Goal: Task Accomplishment & Management: Manage account settings

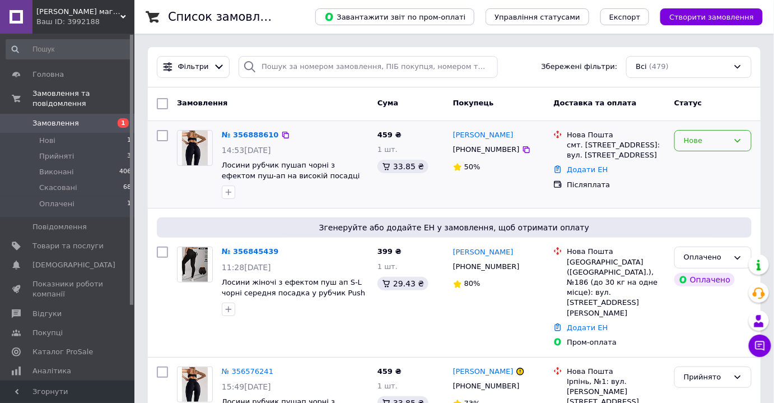
click at [720, 132] on div "Нове" at bounding box center [712, 141] width 77 height 22
click at [708, 161] on li "Прийнято" at bounding box center [713, 163] width 76 height 21
click at [87, 22] on div "Ваш ID: 3992188" at bounding box center [85, 22] width 98 height 10
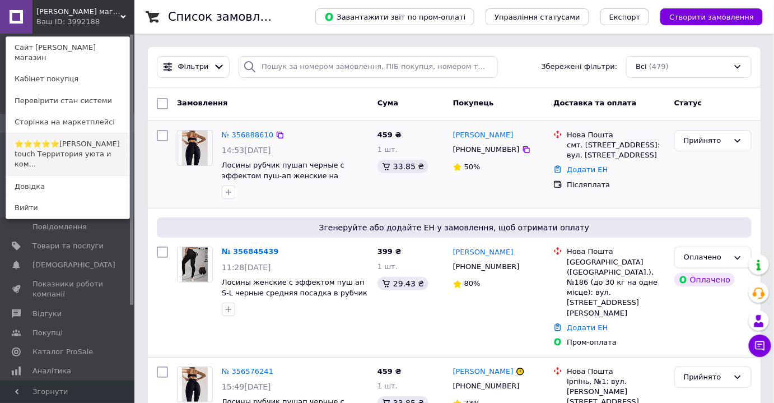
click at [91, 143] on link "⭐⭐⭐⭐⭐[PERSON_NAME] touch Территория уюта и ком..." at bounding box center [67, 154] width 123 height 42
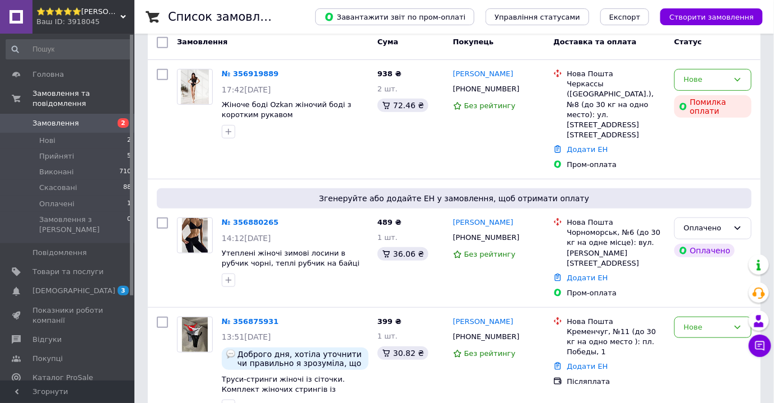
scroll to position [152, 0]
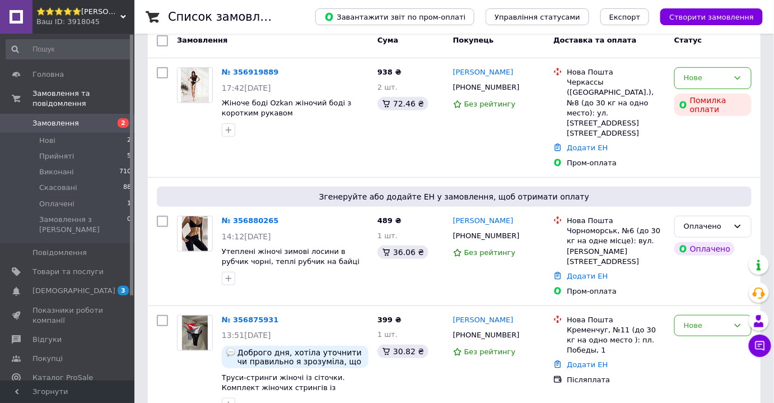
click at [95, 16] on span "⭐⭐⭐⭐⭐Angel's touch Територія затишку та комфорту" at bounding box center [78, 12] width 84 height 10
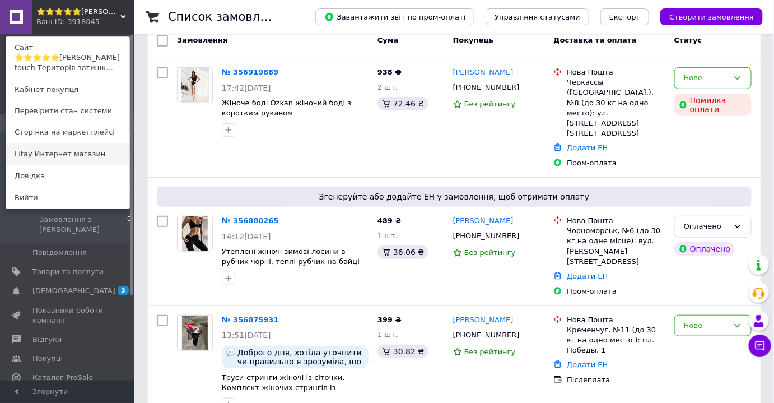
click at [90, 143] on link "Litay Интернет магазин" at bounding box center [67, 153] width 123 height 21
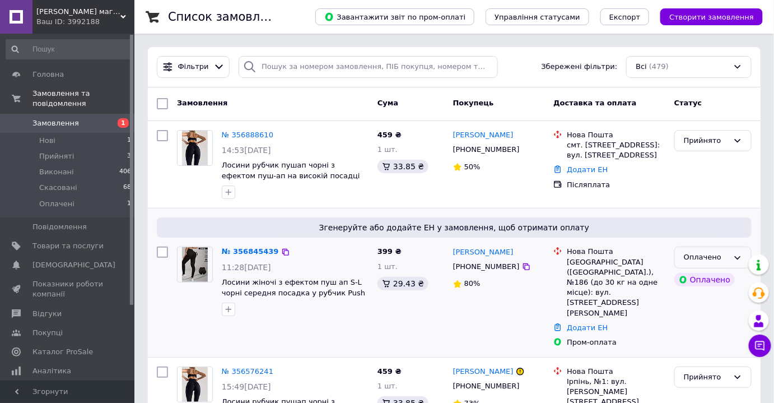
click at [691, 263] on div "Оплачено" at bounding box center [712, 257] width 77 height 22
click at [696, 276] on li "Прийнято" at bounding box center [713, 281] width 76 height 21
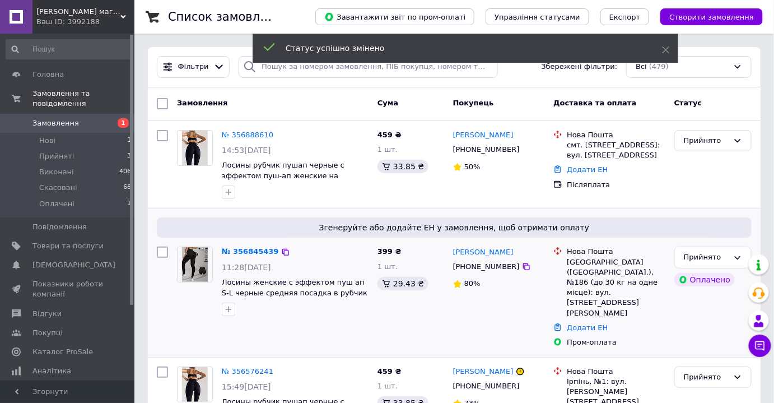
click at [107, 23] on div "Ваш ID: 3992188" at bounding box center [85, 22] width 98 height 10
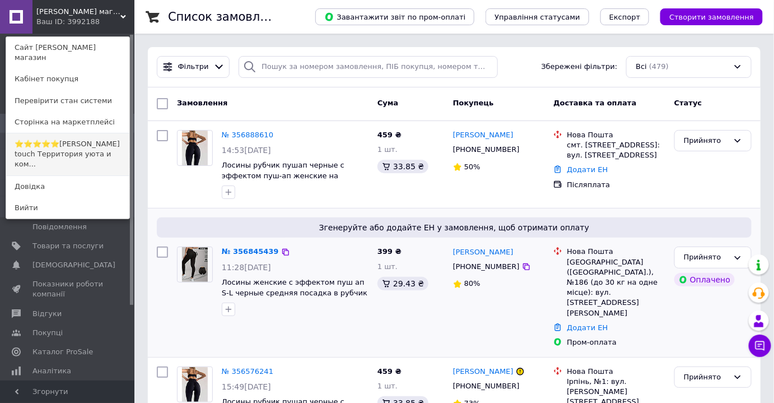
click at [95, 138] on link "⭐⭐⭐⭐⭐[PERSON_NAME] touch Территория уюта и ком..." at bounding box center [67, 154] width 123 height 42
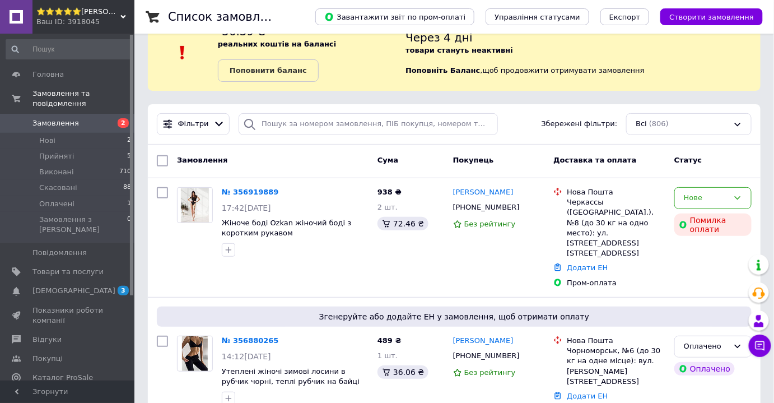
scroll to position [50, 0]
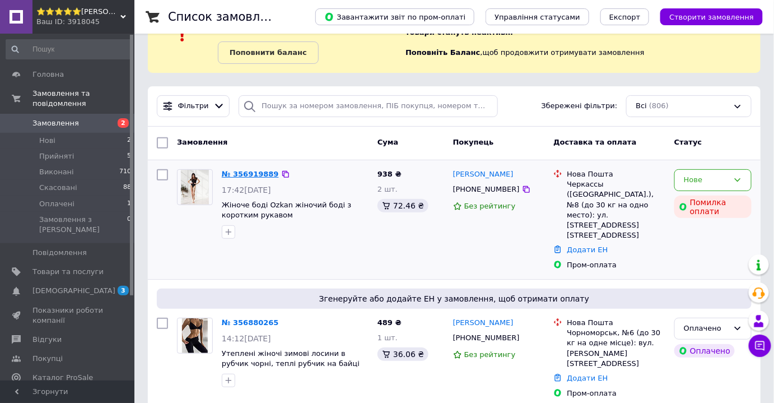
click at [257, 176] on link "№ 356919889" at bounding box center [250, 174] width 57 height 8
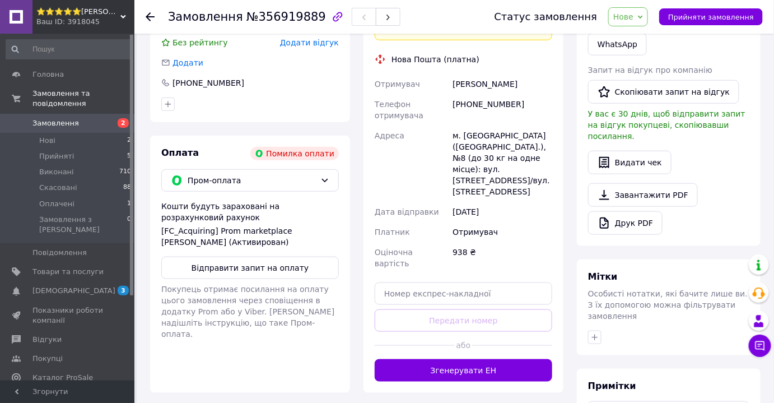
scroll to position [194, 0]
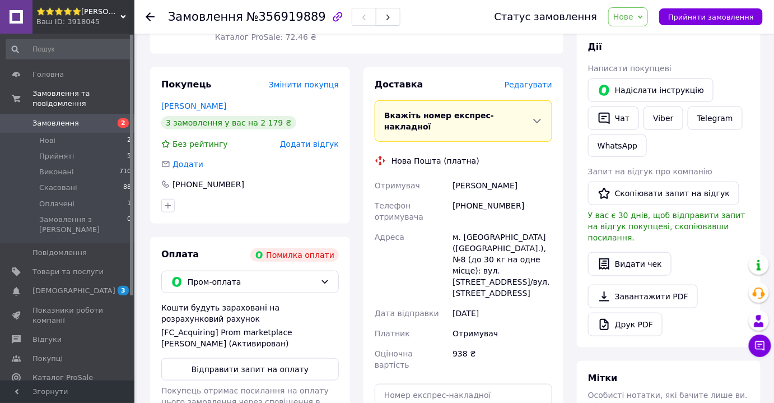
click at [70, 118] on span "Замовлення" at bounding box center [55, 123] width 46 height 10
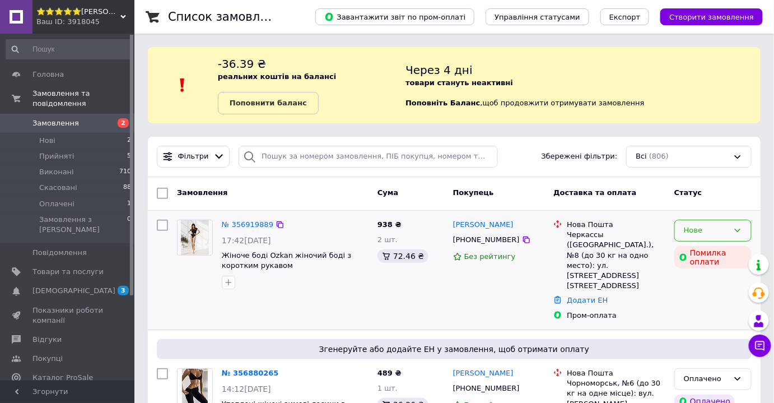
click at [695, 230] on div "Нове" at bounding box center [706, 231] width 45 height 12
click at [688, 246] on li "Прийнято" at bounding box center [713, 254] width 76 height 21
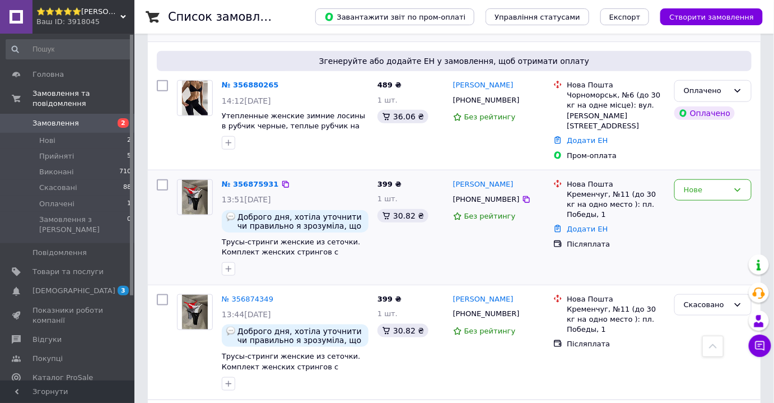
scroll to position [305, 0]
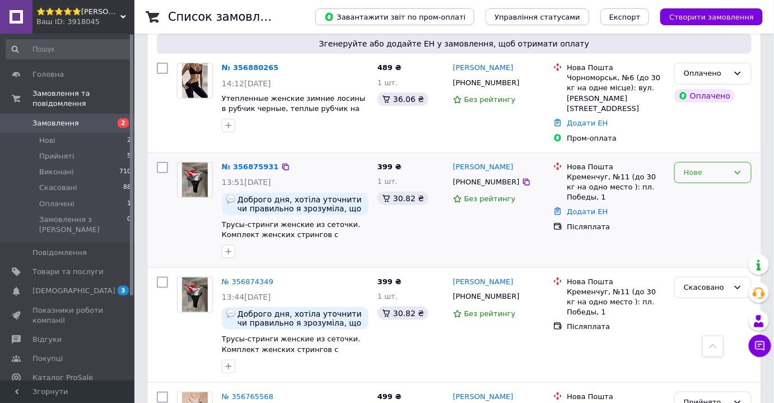
click at [708, 167] on div "Нове" at bounding box center [706, 173] width 45 height 12
click at [700, 185] on li "Прийнято" at bounding box center [713, 195] width 76 height 21
click at [240, 161] on div "№ 356875931" at bounding box center [250, 167] width 59 height 13
click at [250, 162] on link "№ 356875931" at bounding box center [250, 166] width 57 height 8
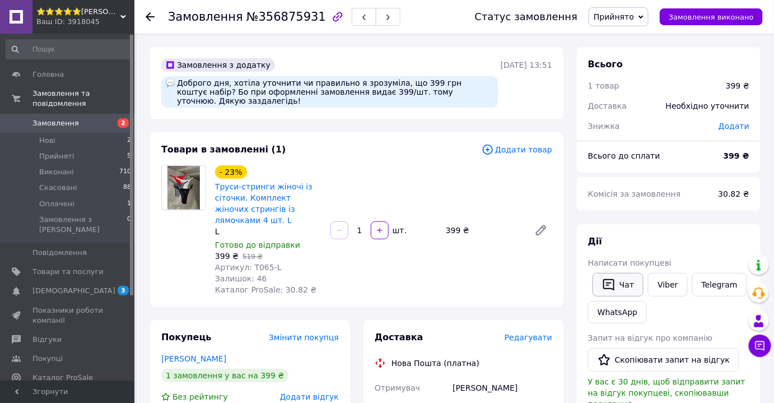
click at [627, 286] on button "Чат" at bounding box center [618, 285] width 51 height 24
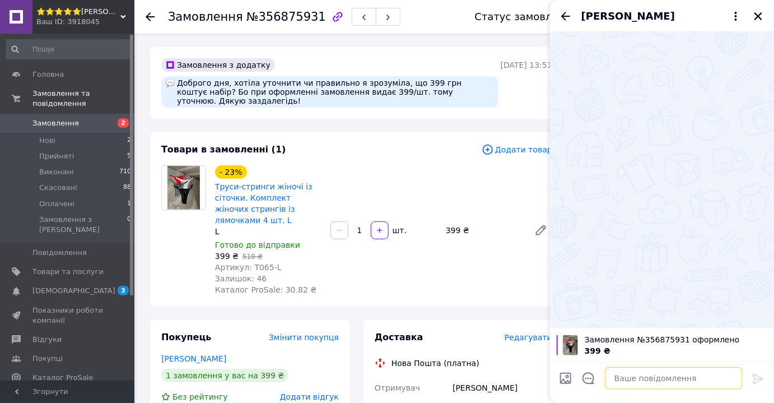
click at [666, 381] on textarea at bounding box center [674, 378] width 138 height 22
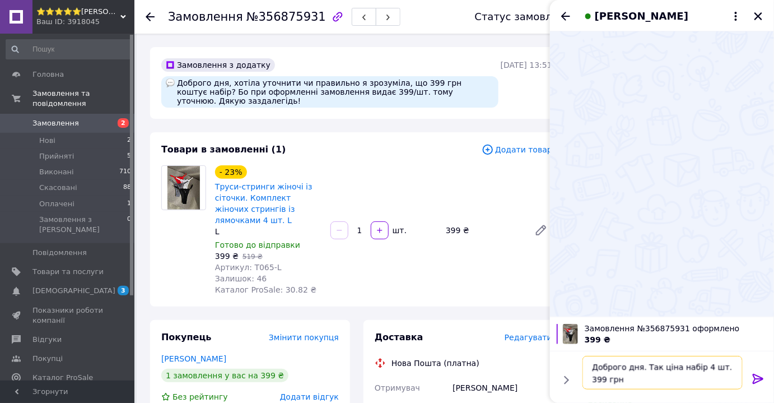
click at [655, 371] on textarea "Доброго дня. Так ціна набір 4 шт. 399 грн" at bounding box center [663, 373] width 160 height 34
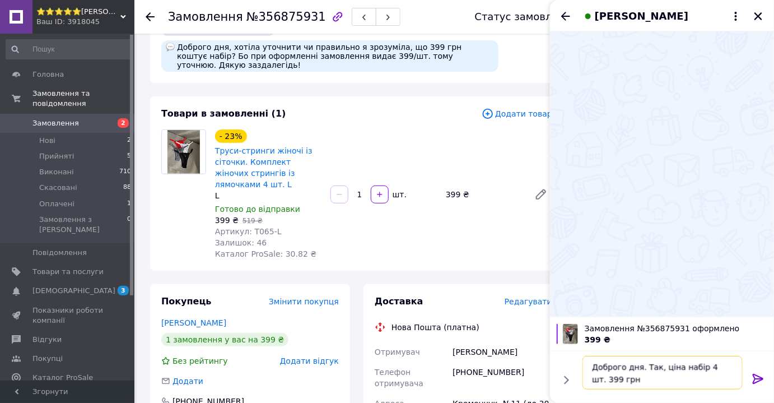
scroll to position [50, 0]
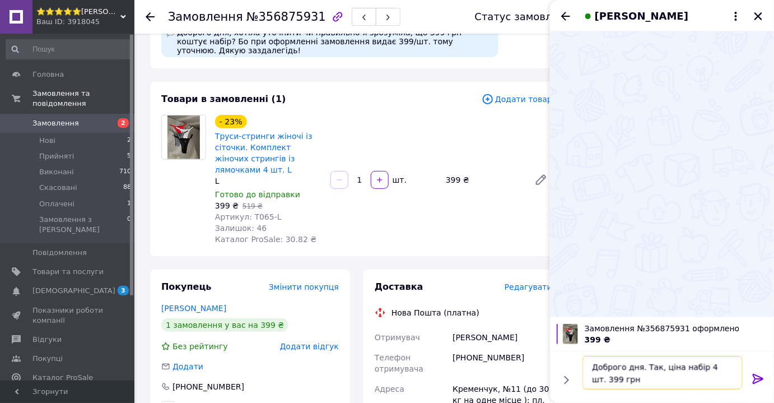
type textarea "Доброго дня. Так, ціна набір 4 шт. 399 грн"
click at [763, 382] on icon at bounding box center [758, 378] width 13 height 13
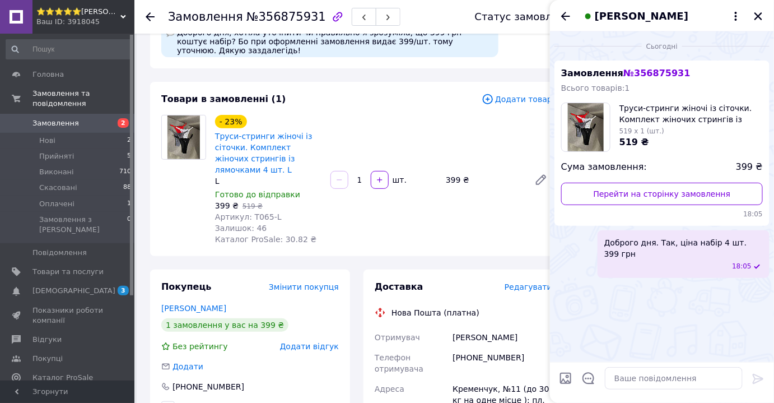
click at [485, 221] on div "- 23% Труси-стринги жіночі із сіточки. Комплект жіночих стрингів із лямочками 4…" at bounding box center [384, 180] width 346 height 134
click at [756, 15] on icon "Закрити" at bounding box center [758, 16] width 10 height 10
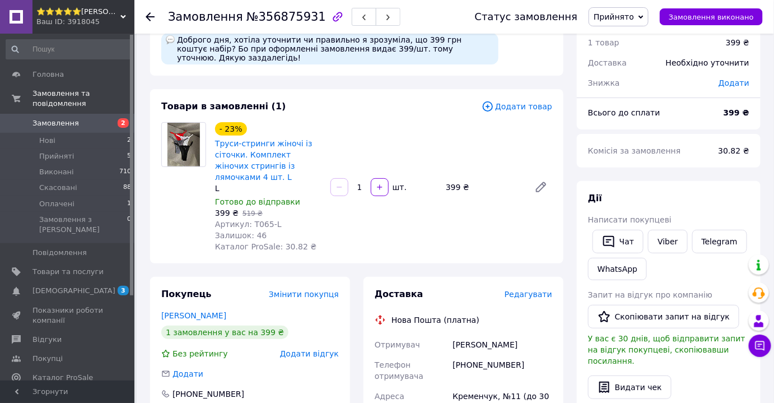
scroll to position [0, 0]
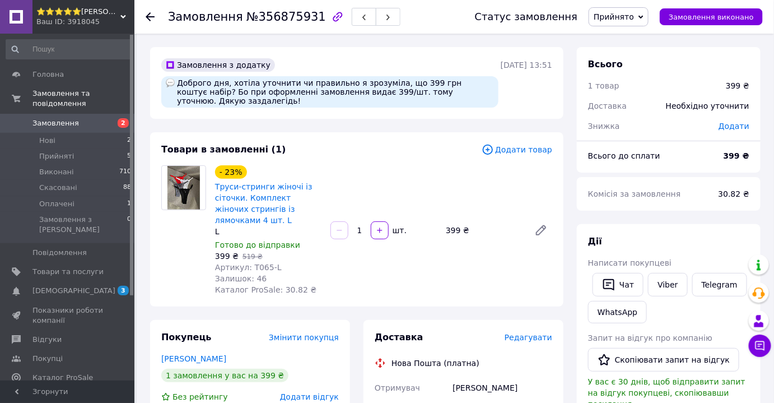
click at [72, 118] on span "Замовлення" at bounding box center [55, 123] width 46 height 10
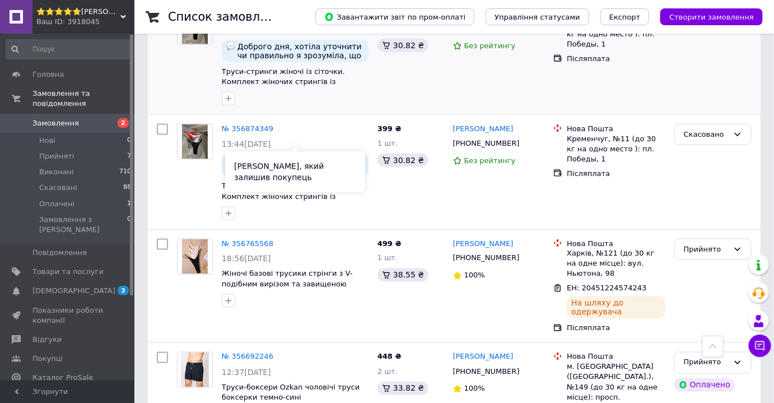
scroll to position [254, 0]
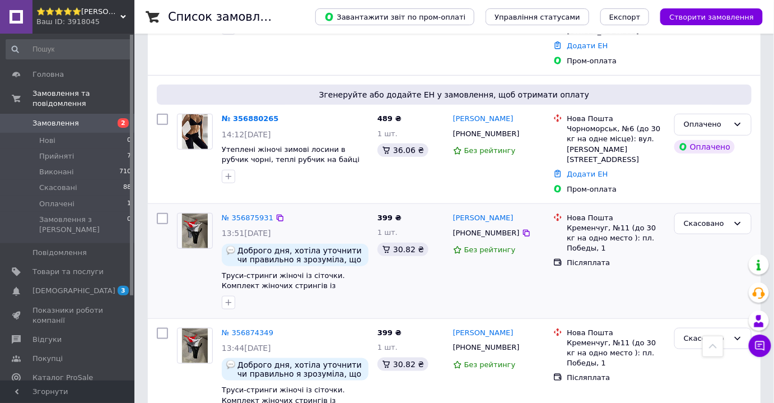
click at [646, 261] on div "Нова Пошта Кременчуг, №11 (до 30 кг на одно место ): пл. Победы, 1 Післяплата" at bounding box center [609, 260] width 121 height 105
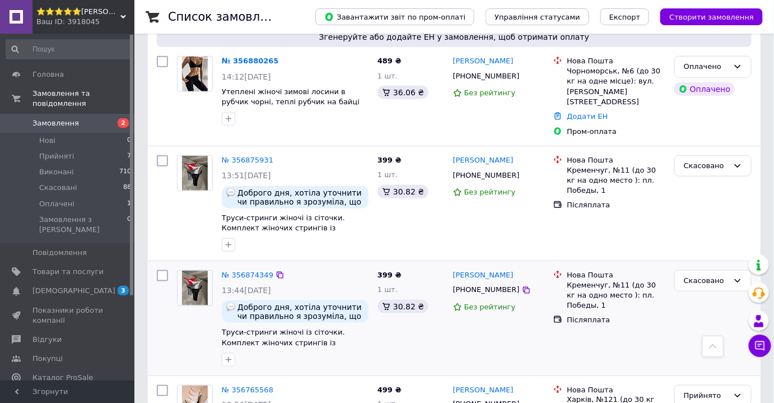
scroll to position [356, 0]
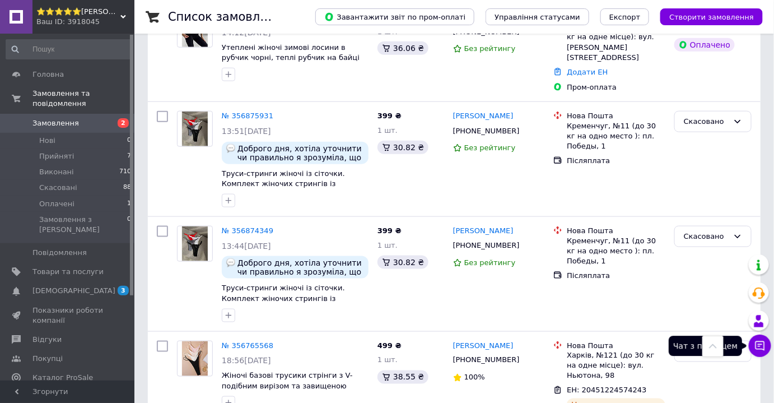
click at [760, 350] on icon at bounding box center [760, 345] width 11 height 11
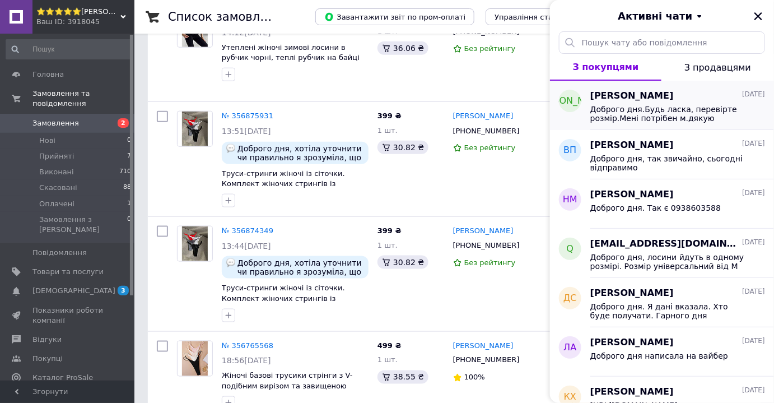
click at [683, 105] on span "Доброго дня.Будь ласка, перевірте розмір.Мені потрібен м.дякую" at bounding box center [669, 114] width 159 height 18
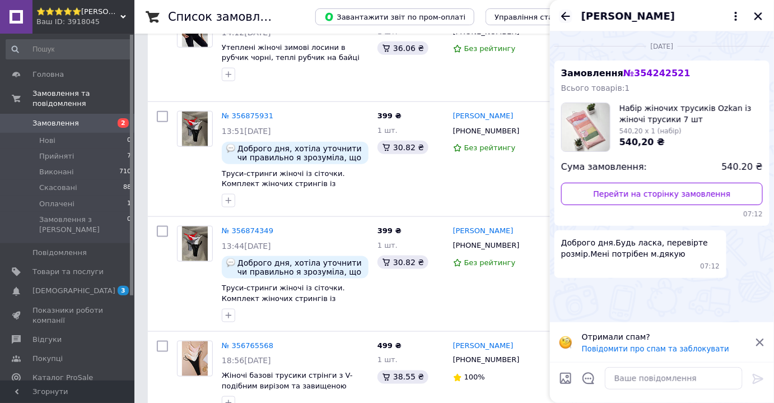
click at [566, 15] on icon "Назад" at bounding box center [565, 16] width 13 height 13
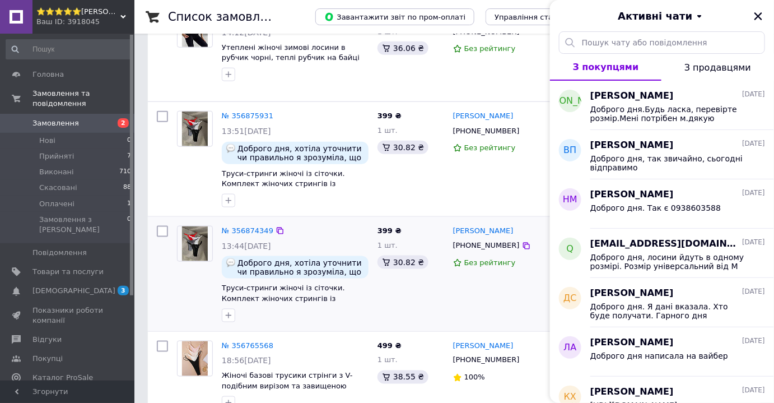
scroll to position [203, 0]
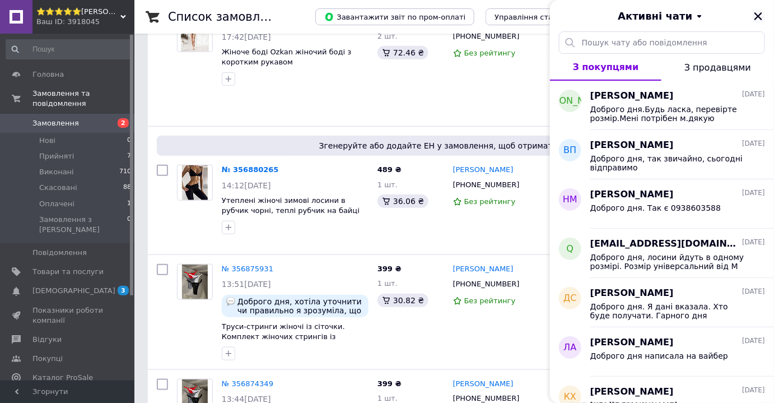
click at [756, 17] on icon "Закрити" at bounding box center [758, 16] width 10 height 10
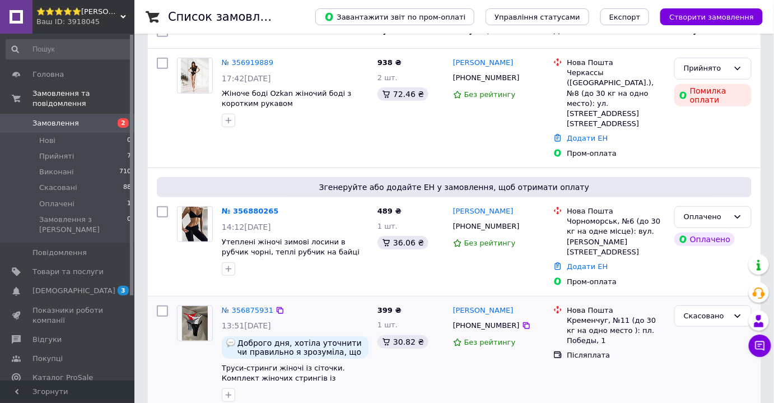
scroll to position [305, 0]
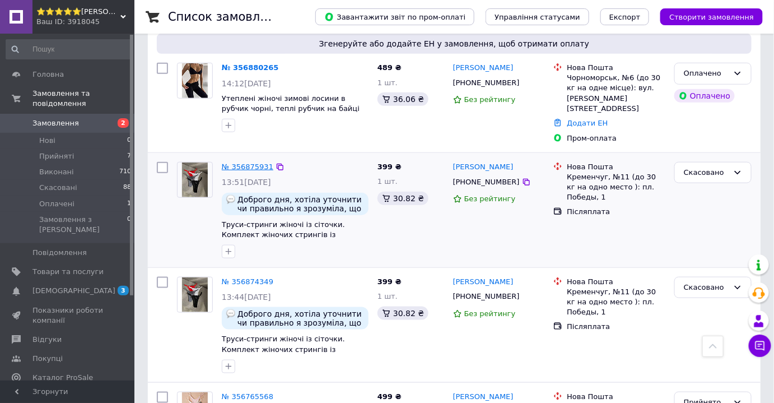
click at [252, 162] on link "№ 356875931" at bounding box center [248, 166] width 52 height 8
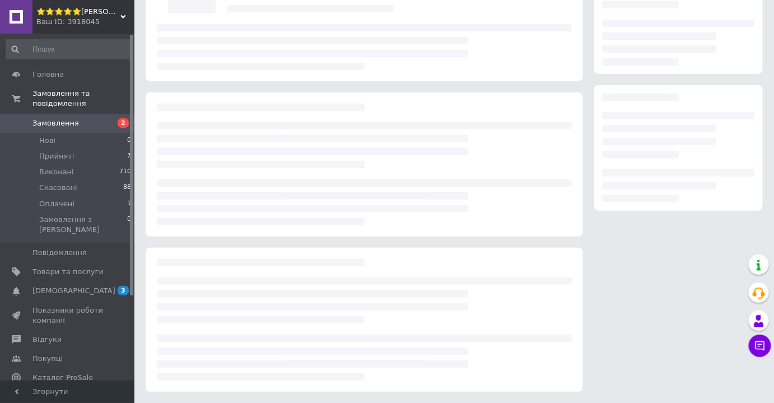
scroll to position [109, 0]
click at [766, 346] on button "Чат з покупцем" at bounding box center [760, 345] width 22 height 22
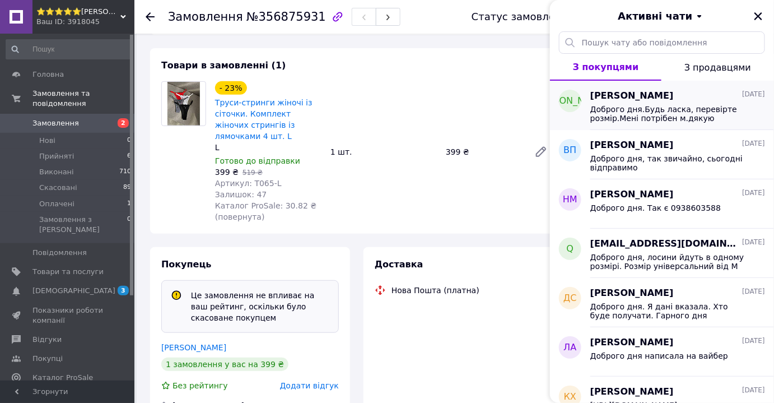
click at [704, 113] on span "Доброго дня.Будь ласка, перевірте розмір.Мені потрібен м.дякую" at bounding box center [669, 114] width 159 height 18
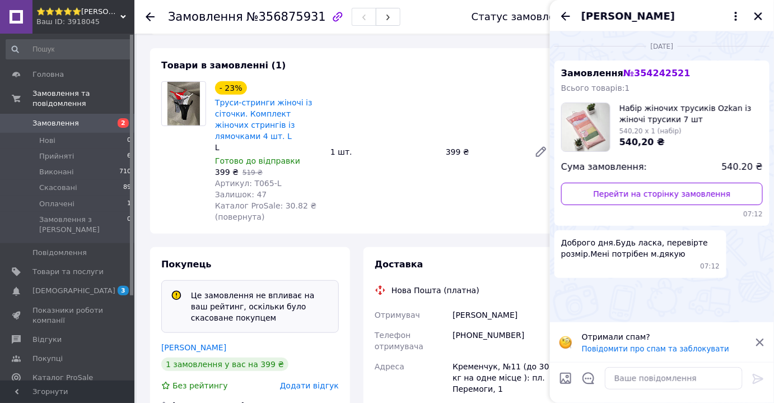
click at [484, 222] on div "Замовлення з додатку Доброго дня, хотіла уточнити чи правильно я зрозуміла, що …" at bounding box center [356, 349] width 427 height 773
drag, startPoint x: 758, startPoint y: 18, endPoint x: 758, endPoint y: 25, distance: 6.2
click at [758, 19] on icon "Закрити" at bounding box center [758, 16] width 10 height 10
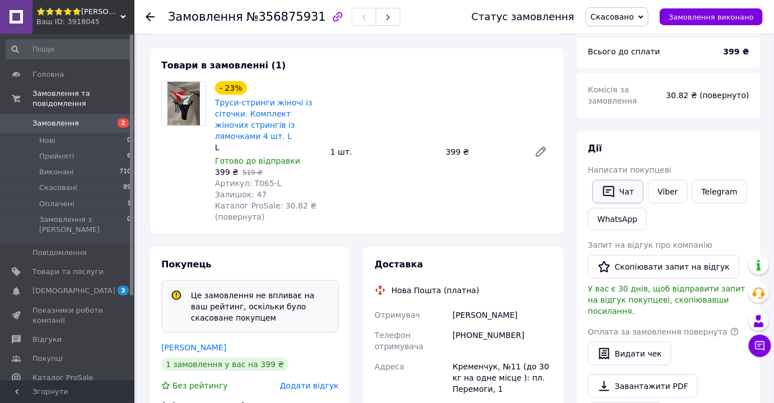
click at [617, 188] on button "Чат" at bounding box center [618, 192] width 51 height 24
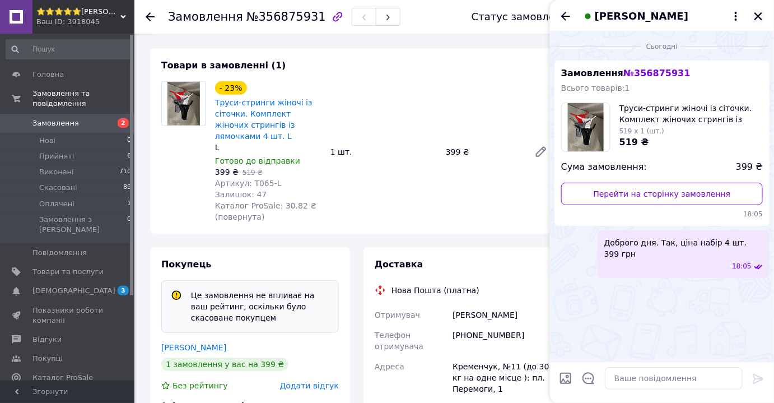
click at [760, 17] on icon "Закрити" at bounding box center [759, 16] width 8 height 8
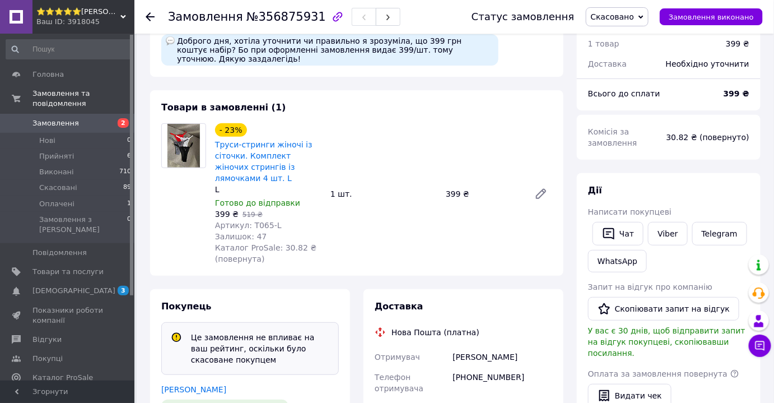
scroll to position [0, 0]
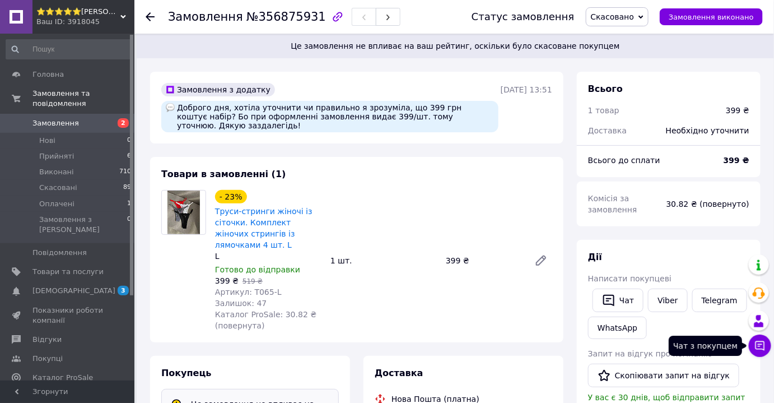
click at [757, 347] on icon at bounding box center [760, 345] width 11 height 11
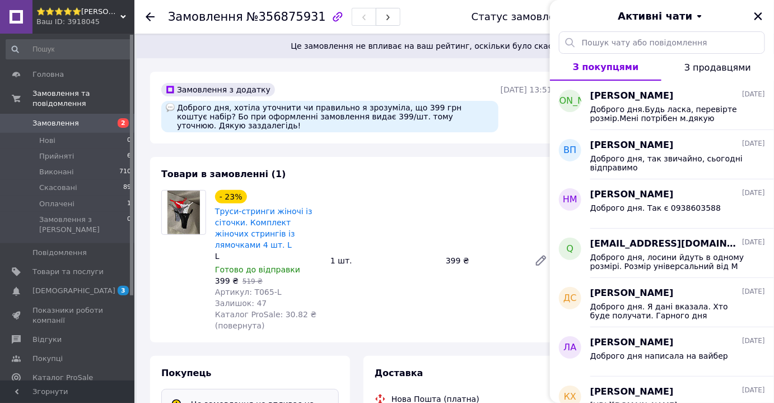
click at [466, 188] on div "- 23% Труси-стринги жіночі із сіточки. Комплект жіночих стрингів із лямочками 4…" at bounding box center [384, 261] width 346 height 146
click at [760, 18] on icon "Закрити" at bounding box center [759, 16] width 8 height 8
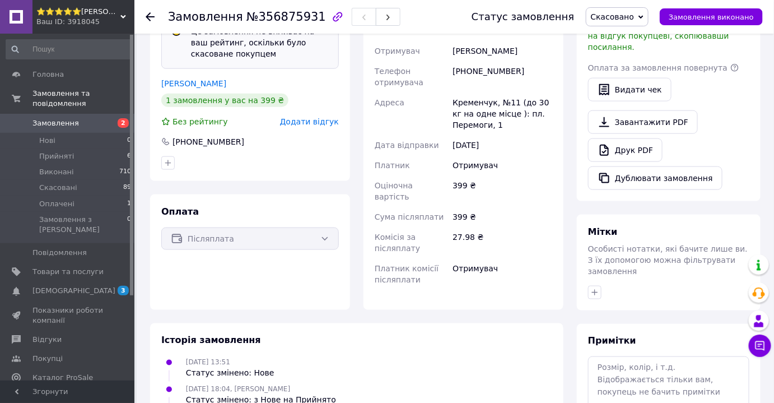
scroll to position [431, 0]
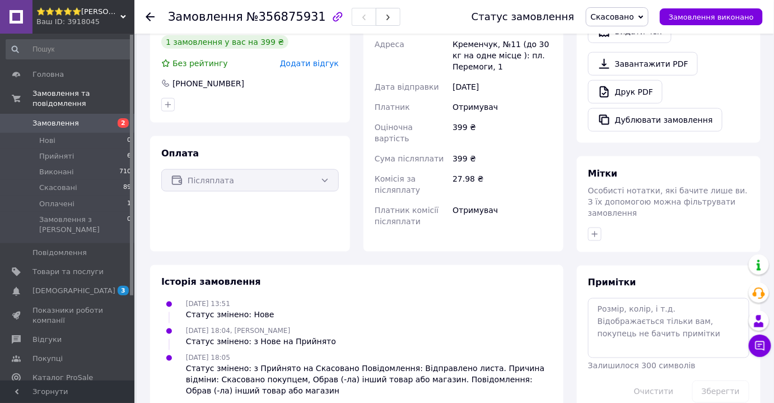
click at [63, 118] on span "Замовлення" at bounding box center [55, 123] width 46 height 10
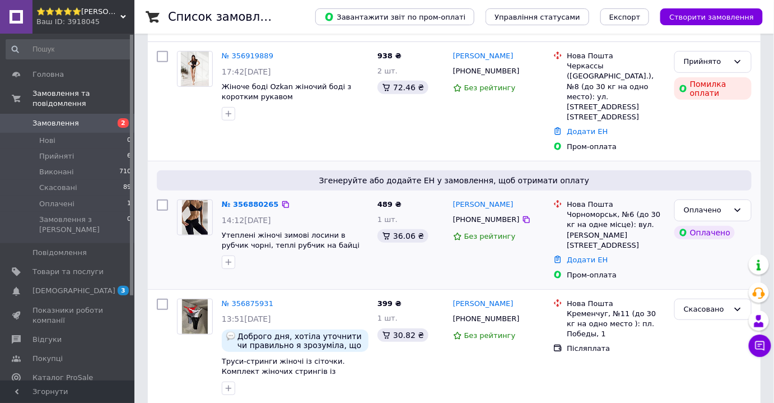
scroll to position [152, 0]
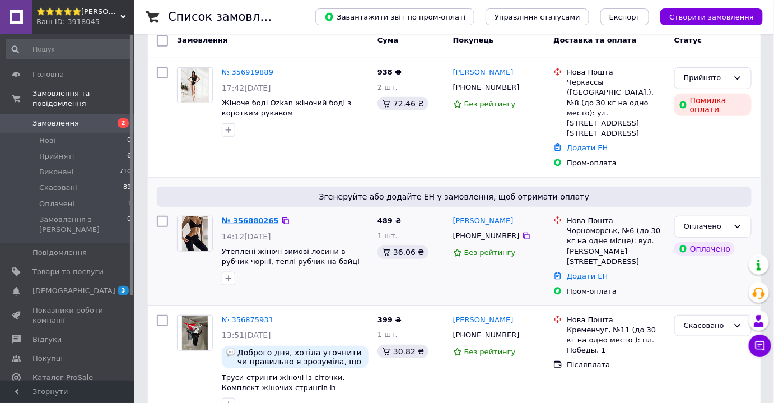
click at [237, 216] on link "№ 356880265" at bounding box center [250, 220] width 57 height 8
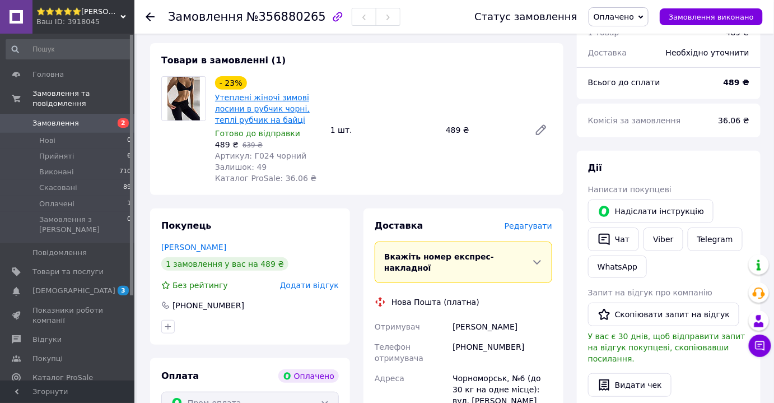
scroll to position [152, 0]
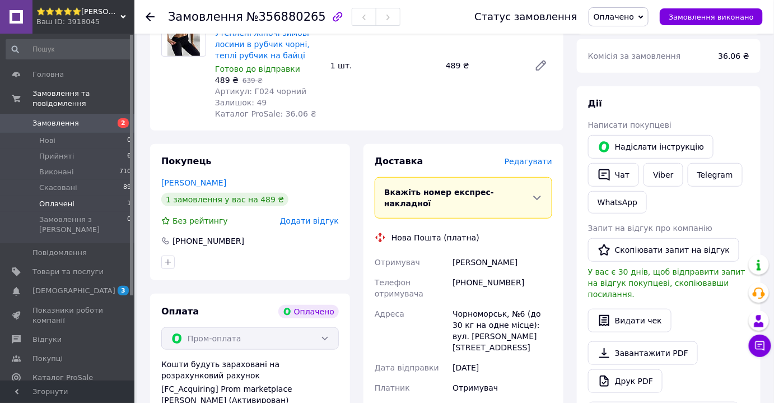
click at [70, 196] on li "Оплачені 1" at bounding box center [69, 204] width 138 height 16
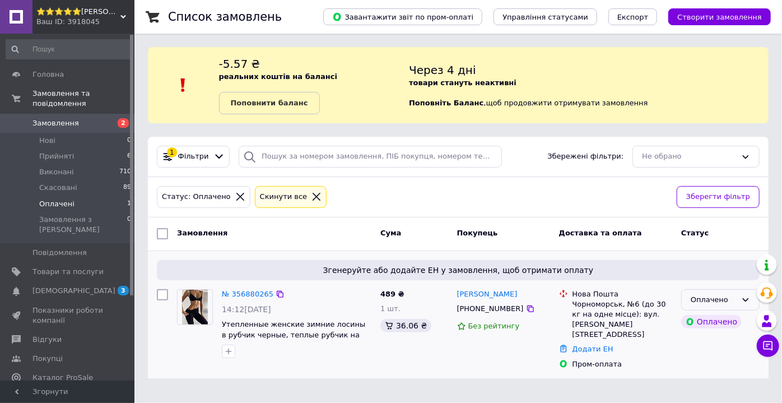
click at [723, 300] on div "Оплачено" at bounding box center [714, 300] width 46 height 12
click at [718, 322] on li "Прийнято" at bounding box center [720, 323] width 77 height 21
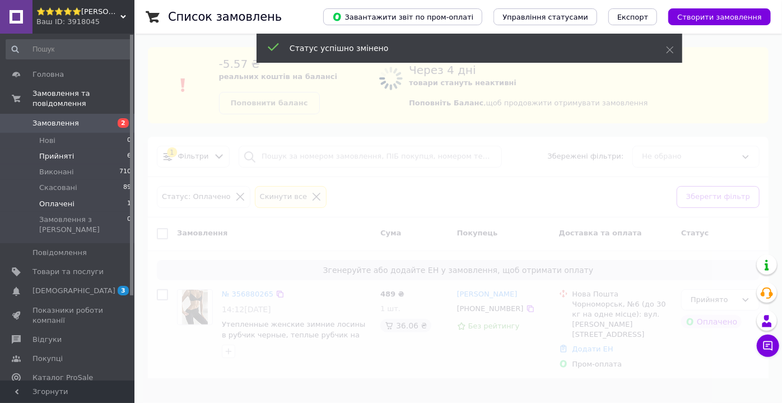
click at [71, 148] on li "Прийняті 6" at bounding box center [69, 156] width 138 height 16
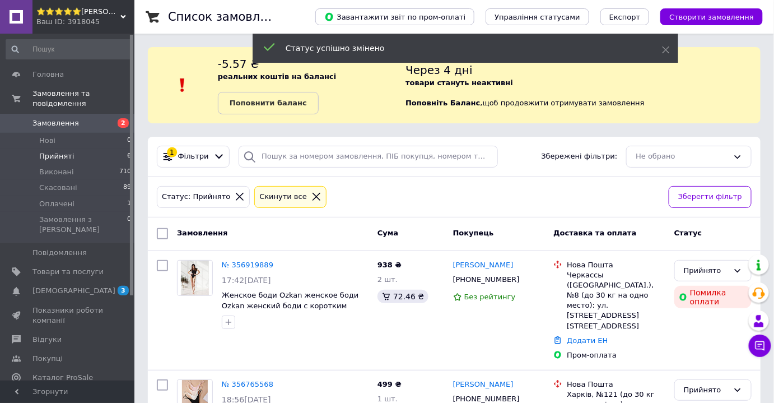
click at [52, 118] on span "Замовлення" at bounding box center [55, 123] width 46 height 10
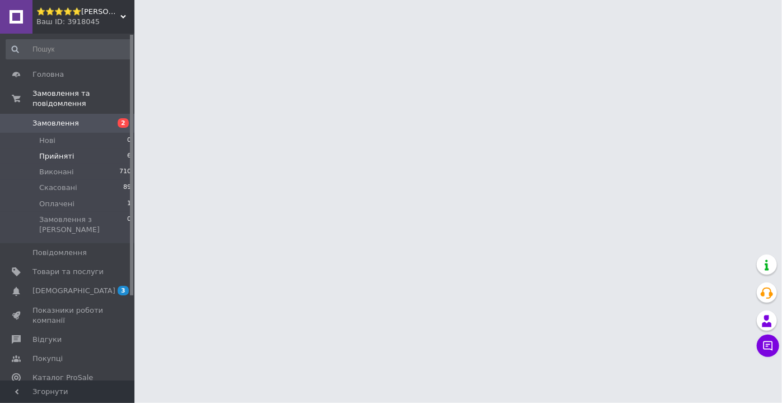
click at [48, 151] on span "Прийняті" at bounding box center [56, 156] width 35 height 10
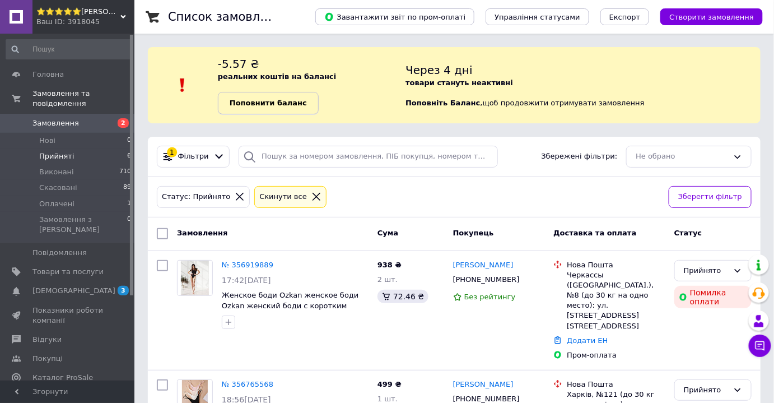
click at [281, 102] on b "Поповнити баланс" at bounding box center [268, 103] width 77 height 8
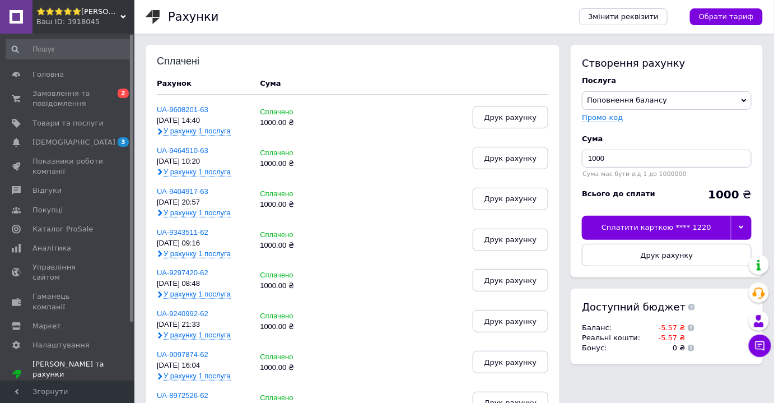
click at [739, 226] on icon at bounding box center [741, 227] width 5 height 5
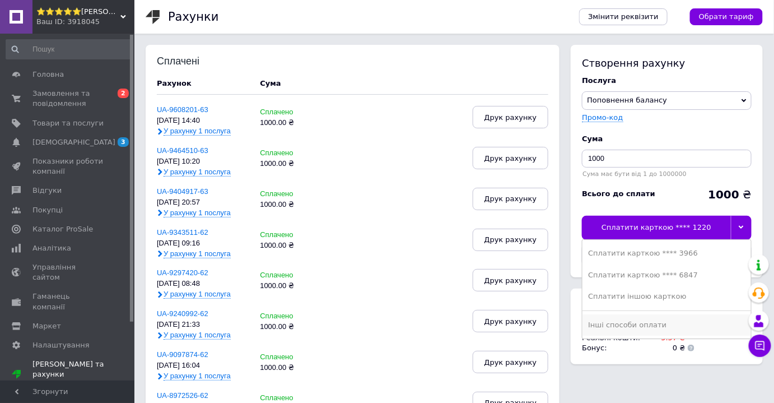
click at [625, 322] on div "Інші способи оплати" at bounding box center [666, 325] width 157 height 10
